Goal: Navigation & Orientation: Find specific page/section

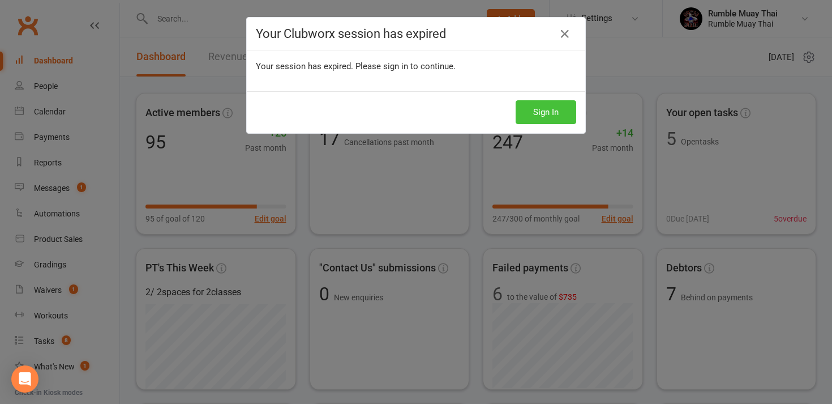
click at [542, 115] on button "Sign In" at bounding box center [546, 112] width 61 height 24
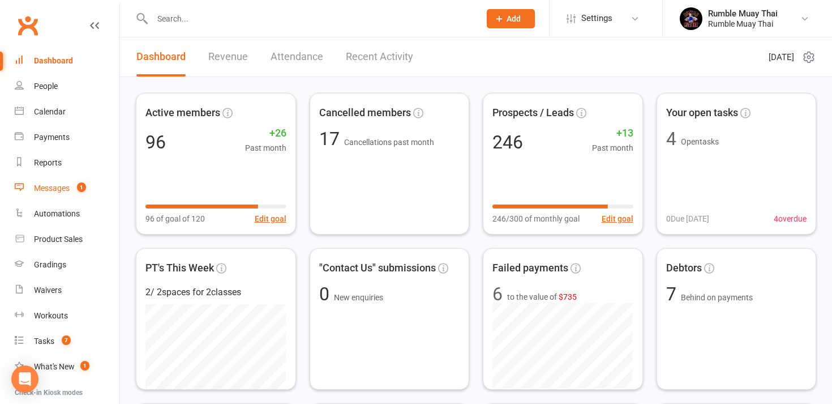
click at [53, 188] on div "Messages" at bounding box center [52, 187] width 36 height 9
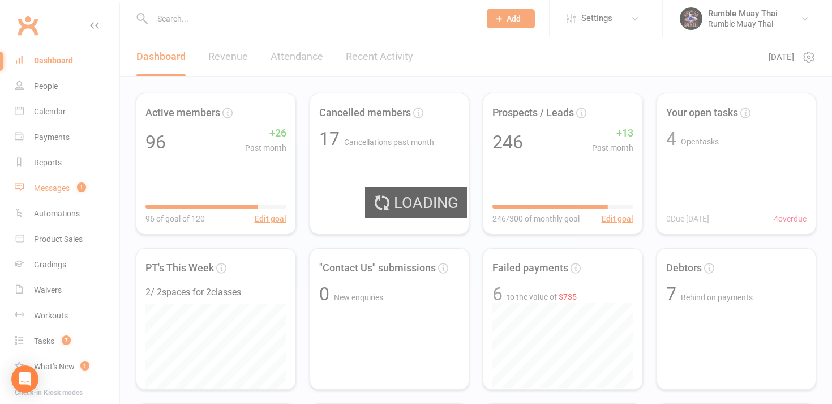
click at [53, 188] on div "Loading" at bounding box center [416, 202] width 832 height 404
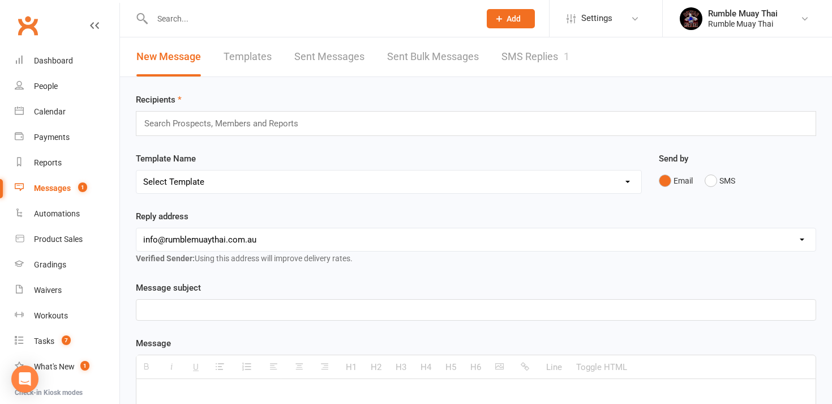
click at [532, 54] on link "SMS Replies 1" at bounding box center [536, 56] width 68 height 39
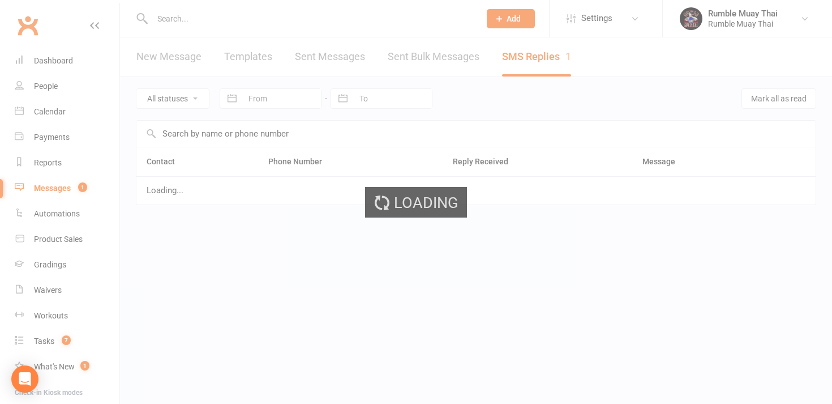
click at [532, 54] on div "Loading" at bounding box center [416, 202] width 832 height 404
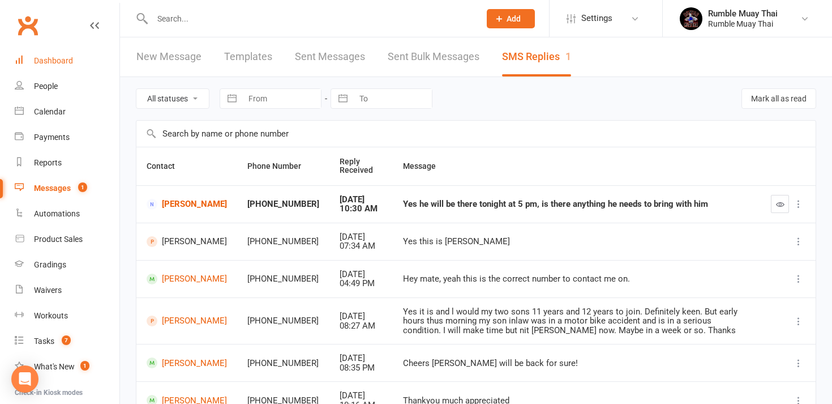
click at [54, 61] on div "Dashboard" at bounding box center [53, 60] width 39 height 9
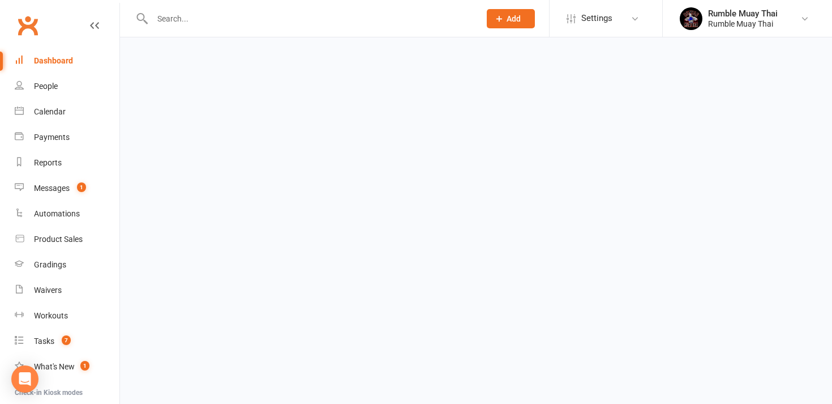
click at [54, 61] on div "Dashboard" at bounding box center [53, 60] width 39 height 9
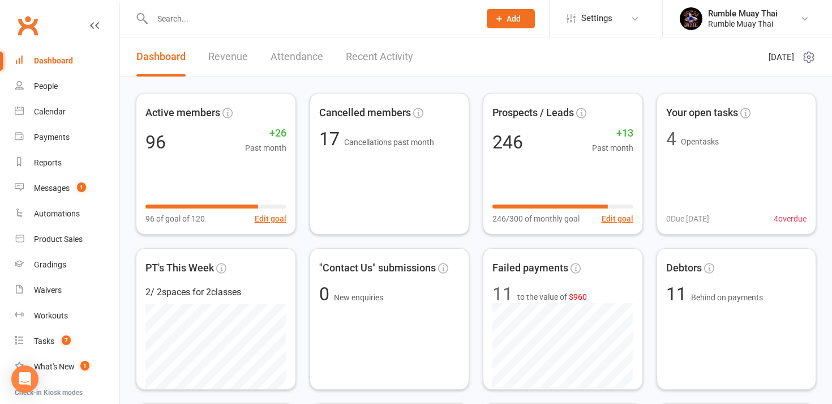
click at [229, 54] on link "Revenue" at bounding box center [228, 56] width 40 height 39
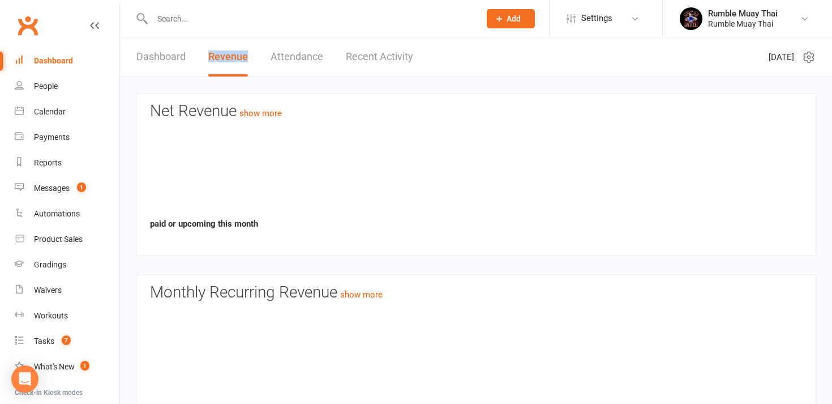
click at [229, 54] on link "Revenue" at bounding box center [228, 56] width 40 height 39
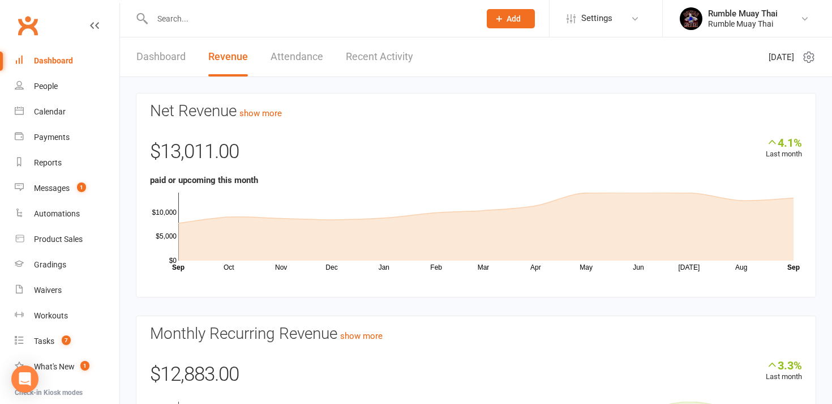
click at [151, 53] on link "Dashboard" at bounding box center [160, 56] width 49 height 39
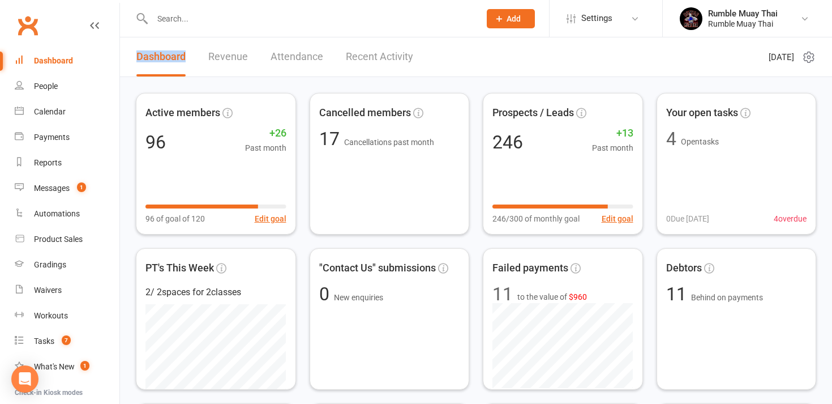
click at [151, 53] on link "Dashboard" at bounding box center [160, 56] width 49 height 39
